Goal: Task Accomplishment & Management: Manage account settings

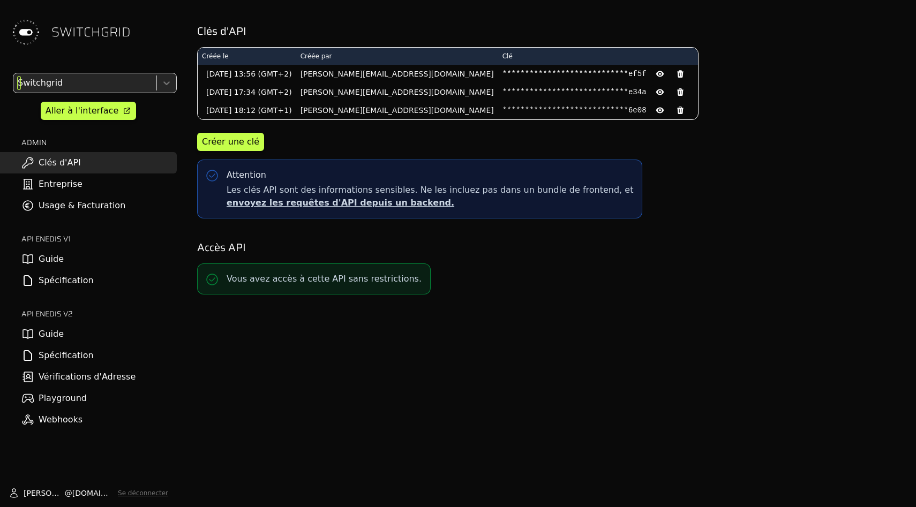
click at [89, 76] on div at bounding box center [84, 83] width 137 height 15
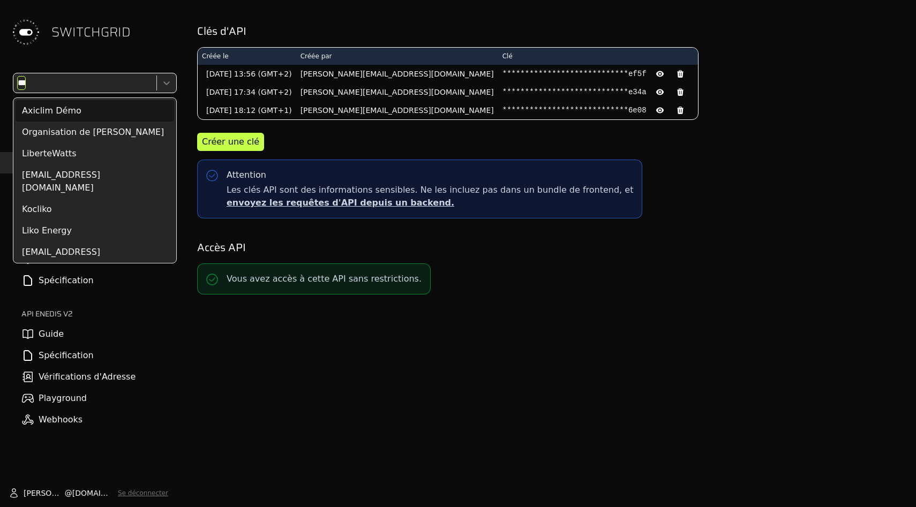
type input "*****"
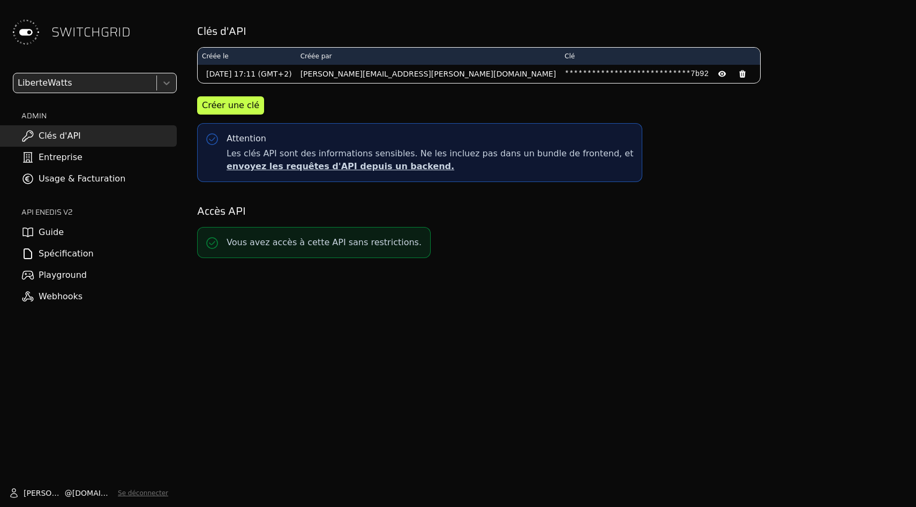
click at [88, 174] on link "Usage & Facturation" at bounding box center [88, 178] width 177 height 21
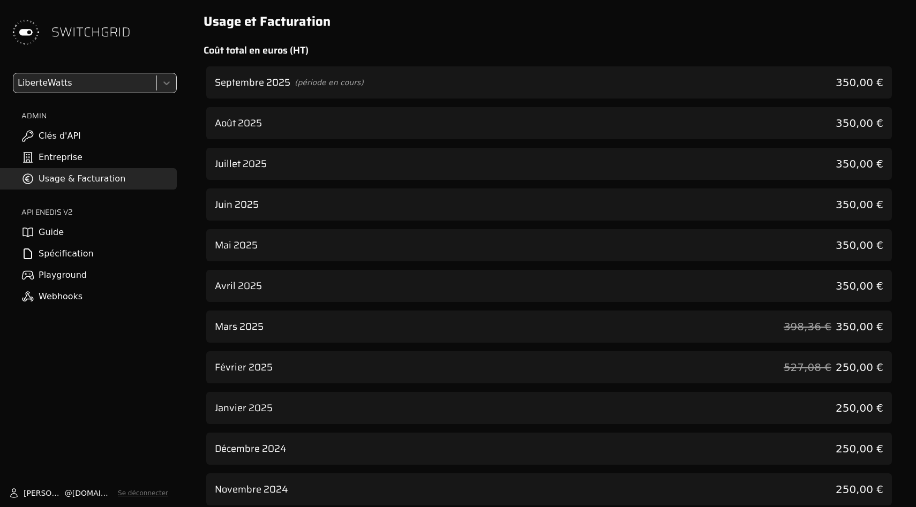
click at [390, 76] on div "Septembre 2025 (période en cours) 350,00 €" at bounding box center [549, 82] width 686 height 32
